Goal: Information Seeking & Learning: Learn about a topic

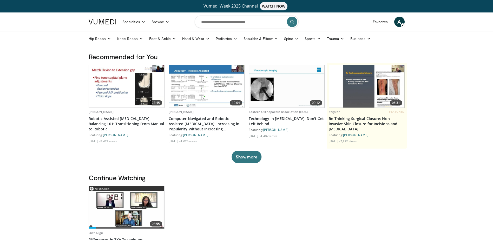
click at [397, 24] on span "A" at bounding box center [399, 22] width 10 height 10
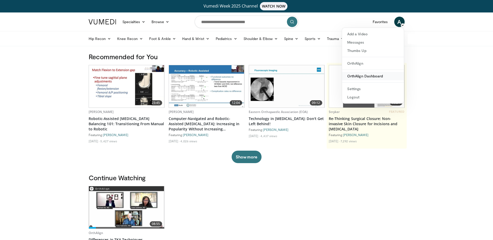
click at [358, 76] on link "OrthAlign Dashboard" at bounding box center [373, 76] width 62 height 8
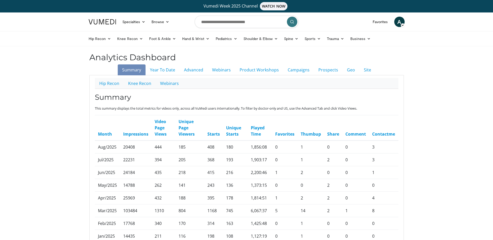
scroll to position [26, 0]
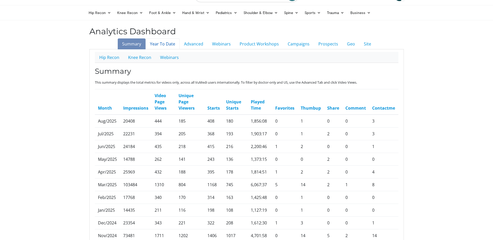
click at [164, 42] on link "Year To Date" at bounding box center [163, 43] width 34 height 11
click at [215, 43] on link "Webinars" at bounding box center [222, 43] width 28 height 11
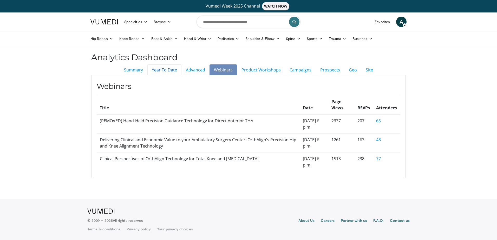
click at [158, 67] on link "Year To Date" at bounding box center [164, 69] width 34 height 11
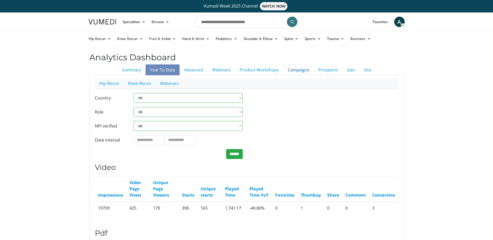
click at [293, 68] on link "Campaigns" at bounding box center [298, 69] width 31 height 11
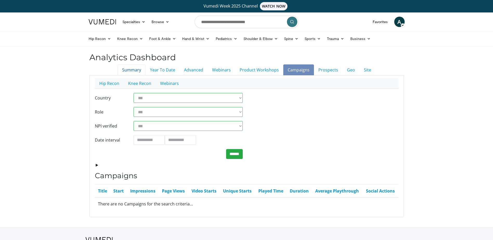
click at [136, 69] on link "Summary" at bounding box center [132, 69] width 28 height 11
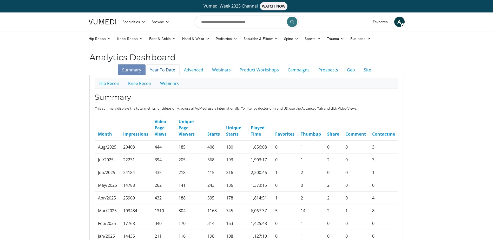
click at [169, 74] on link "Year To Date" at bounding box center [163, 69] width 34 height 11
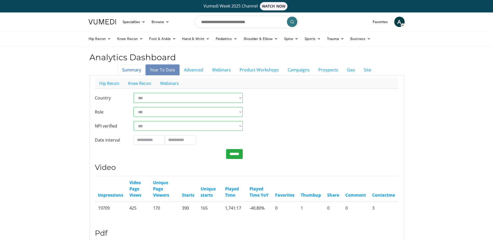
click at [141, 73] on link "Summary" at bounding box center [132, 69] width 28 height 11
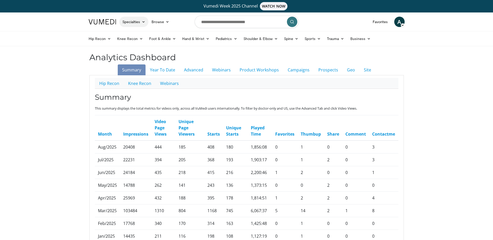
click at [138, 26] on link "Specialties" at bounding box center [133, 22] width 29 height 10
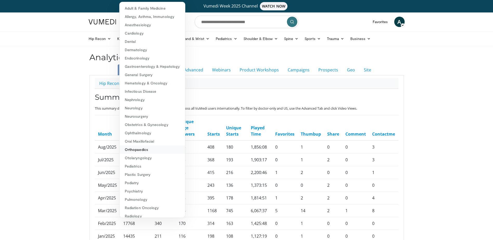
click at [144, 152] on link "Orthopaedics" at bounding box center [152, 150] width 65 height 8
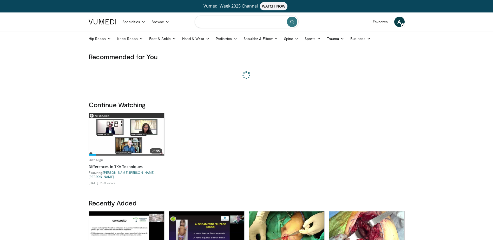
click at [221, 21] on input "Search topics, interventions" at bounding box center [247, 22] width 104 height 12
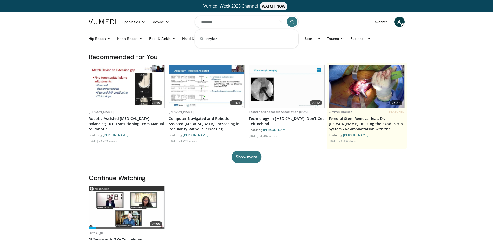
type input "*******"
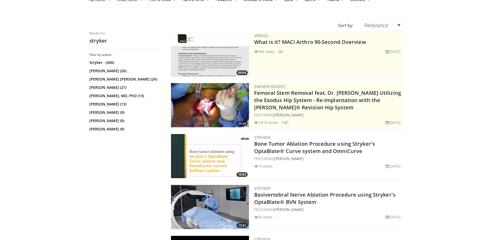
scroll to position [52, 0]
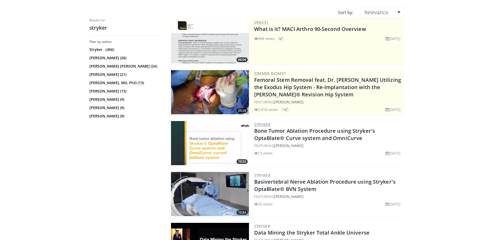
click at [265, 124] on link "Stryker" at bounding box center [262, 124] width 16 height 5
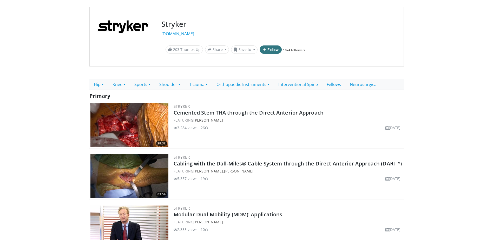
scroll to position [52, 0]
click at [106, 85] on link "Hip" at bounding box center [98, 84] width 19 height 11
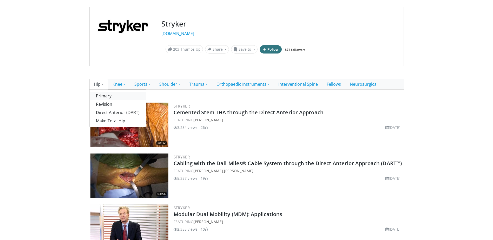
click at [105, 94] on link "Primary" at bounding box center [118, 96] width 56 height 8
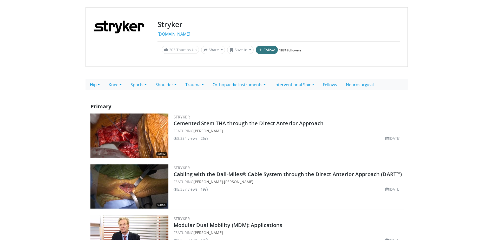
scroll to position [52, 0]
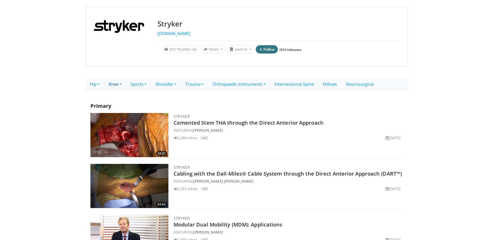
click at [120, 83] on link "Knee" at bounding box center [115, 84] width 22 height 11
click at [116, 97] on link "Primary" at bounding box center [128, 96] width 48 height 8
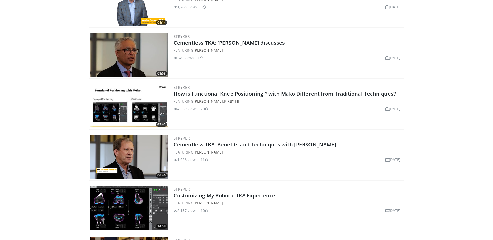
scroll to position [312, 0]
